Goal: Information Seeking & Learning: Check status

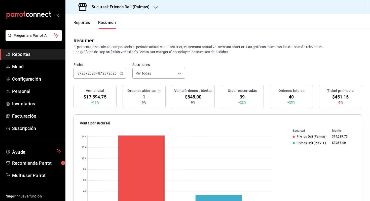
click at [82, 24] on button "Reportes" at bounding box center [82, 24] width 17 height 9
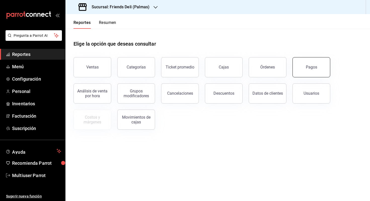
click at [316, 71] on button "Pagos" at bounding box center [312, 67] width 38 height 20
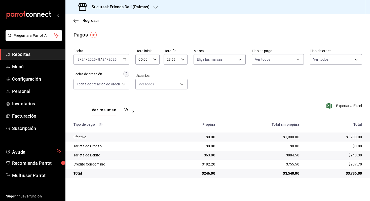
click at [110, 62] on div "[DATE] [DATE] - [DATE] [DATE]" at bounding box center [102, 59] width 56 height 11
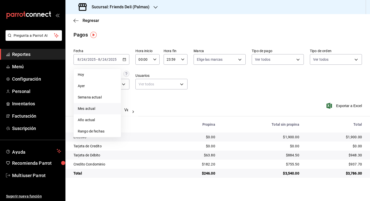
click at [92, 109] on span "Mes actual" at bounding box center [97, 108] width 39 height 5
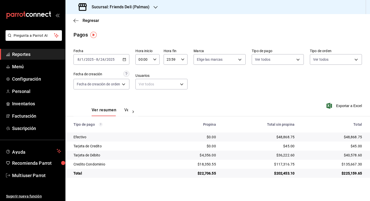
click at [342, 164] on div "$135,667.30" at bounding box center [332, 164] width 59 height 5
click at [89, 57] on div "[DATE] [DATE] - [DATE] [DATE]" at bounding box center [102, 59] width 56 height 11
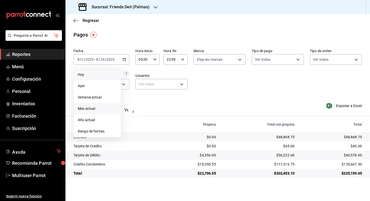
click at [87, 79] on li "Hoy" at bounding box center [97, 74] width 47 height 11
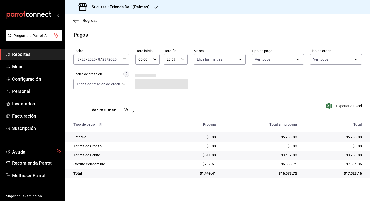
click at [80, 22] on span "Regresar" at bounding box center [87, 20] width 26 height 5
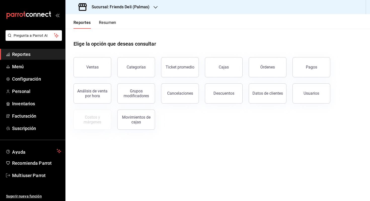
click at [111, 27] on button "Resumen" at bounding box center [107, 24] width 17 height 9
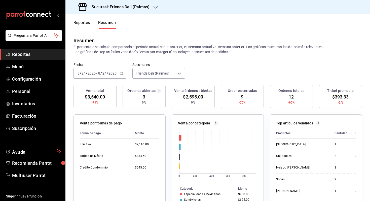
click at [113, 68] on div "[DATE] [DATE] - [DATE] [DATE]" at bounding box center [100, 73] width 53 height 11
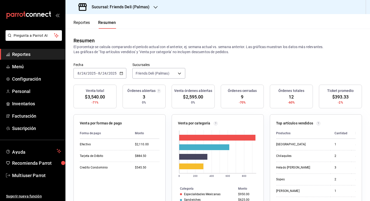
click at [111, 82] on div "Fecha 2025-08-24 8 / 24 / 2025 - 2025-08-24 8 / 24 / 2025 Sucursales Friends De…" at bounding box center [218, 73] width 305 height 22
click at [121, 74] on icon "button" at bounding box center [122, 74] width 4 height 4
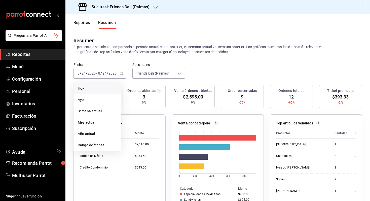
click at [111, 86] on span "Hoy" at bounding box center [97, 88] width 39 height 5
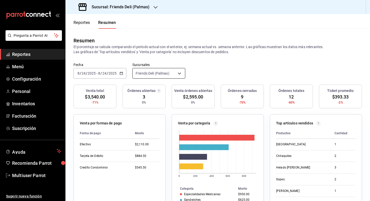
click at [172, 72] on body "Pregunta a Parrot AI Reportes Menú Configuración Personal Inventarios Facturaci…" at bounding box center [185, 100] width 370 height 201
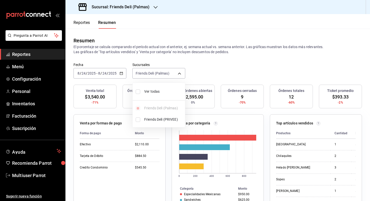
click at [167, 93] on span "Ver todas" at bounding box center [163, 91] width 39 height 5
type input "[object Object],[object Object]"
checkbox input "true"
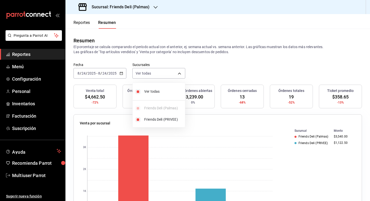
click at [219, 69] on div at bounding box center [185, 100] width 370 height 201
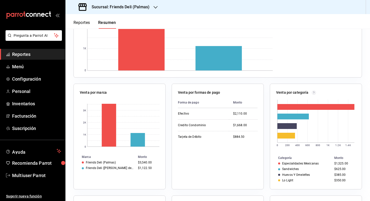
scroll to position [143, 0]
